Goal: Task Accomplishment & Management: Complete application form

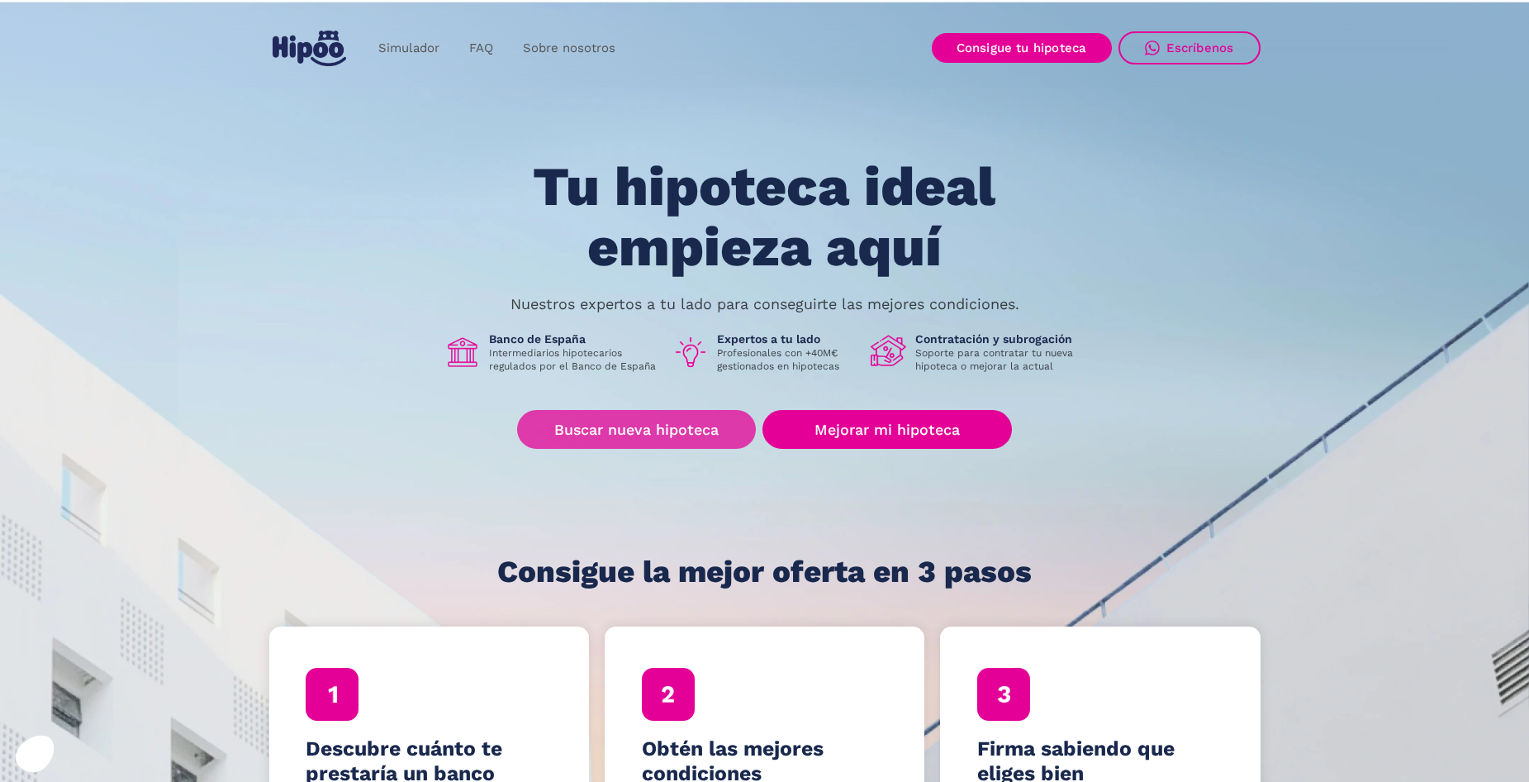
click at [705, 420] on link "Buscar nueva hipoteca" at bounding box center [636, 429] width 239 height 39
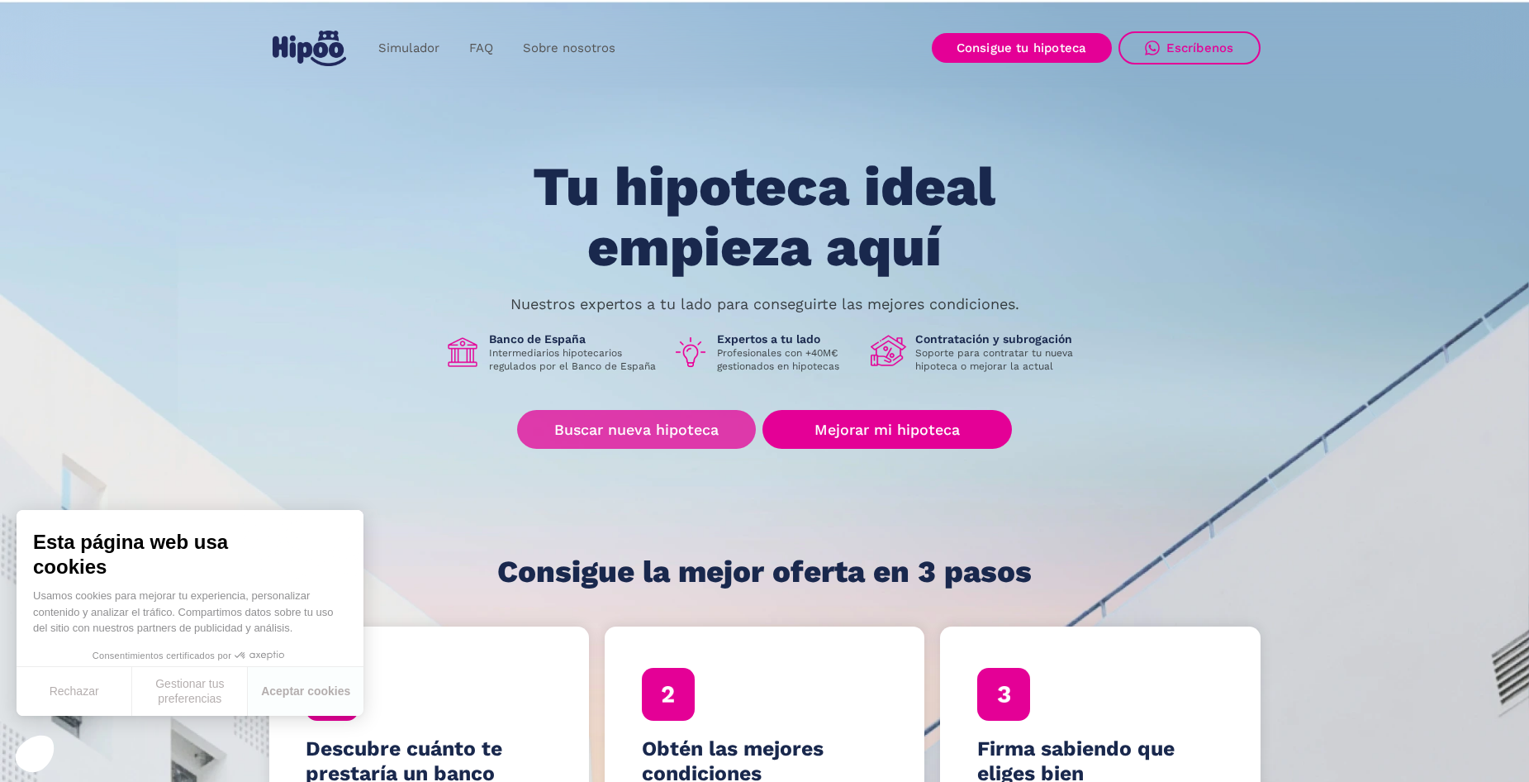
click at [687, 426] on link "Buscar nueva hipoteca" at bounding box center [636, 429] width 239 height 39
